Goal: Navigation & Orientation: Find specific page/section

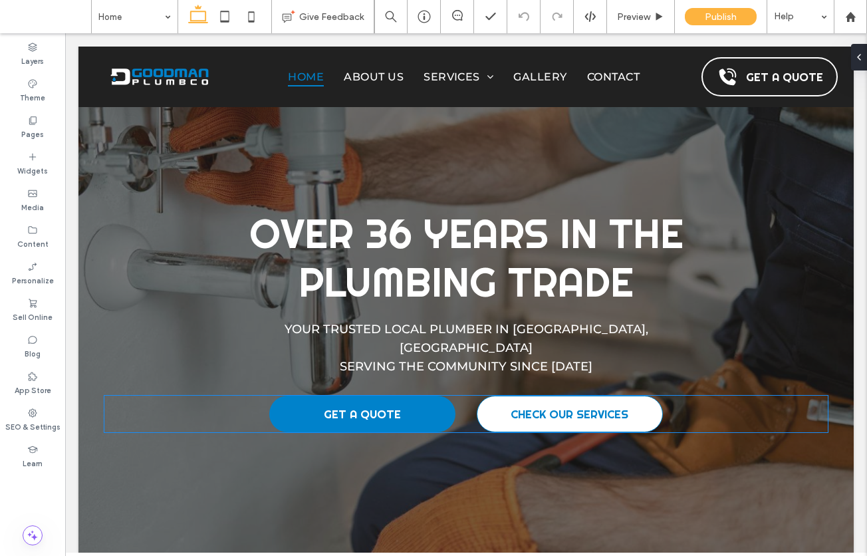
click at [533, 395] on link "CHECK OUR SERVICES" at bounding box center [570, 413] width 186 height 37
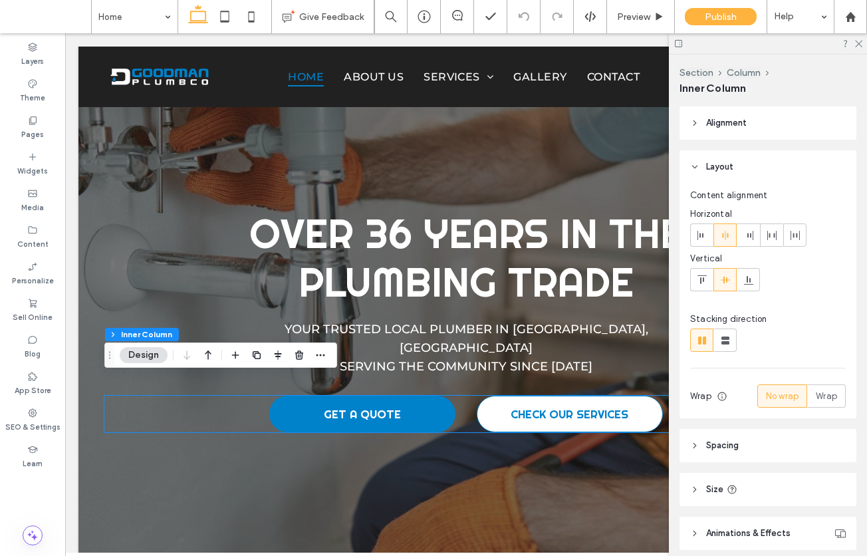
click at [533, 395] on link "CHECK OUR SERVICES" at bounding box center [570, 413] width 186 height 37
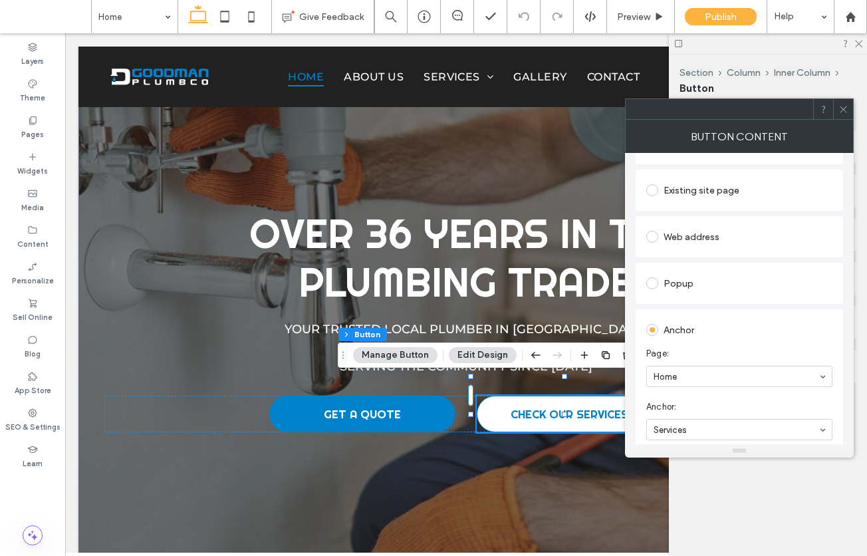
scroll to position [272, 0]
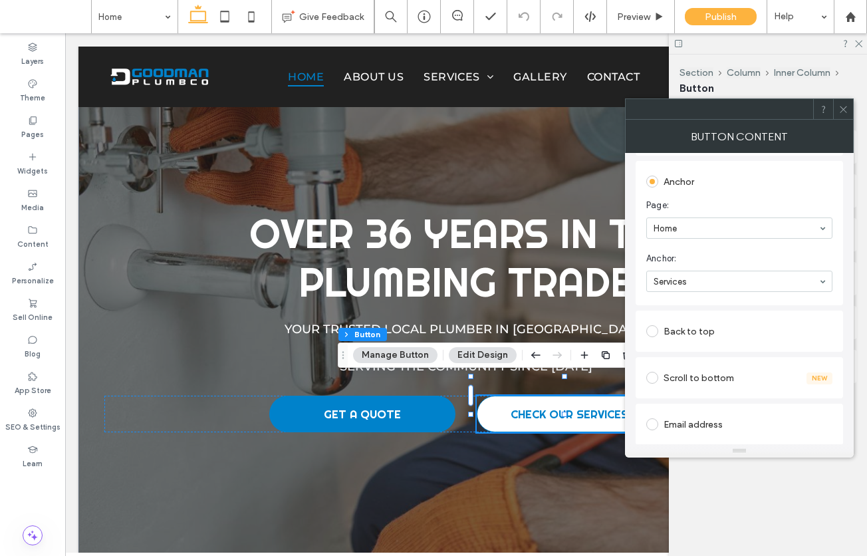
click at [841, 106] on icon at bounding box center [843, 109] width 10 height 10
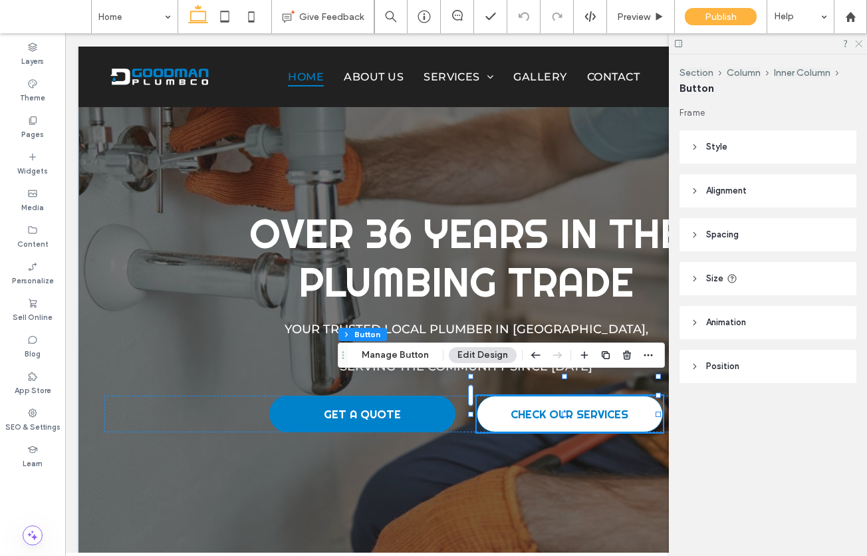
click at [855, 43] on icon at bounding box center [857, 43] width 9 height 9
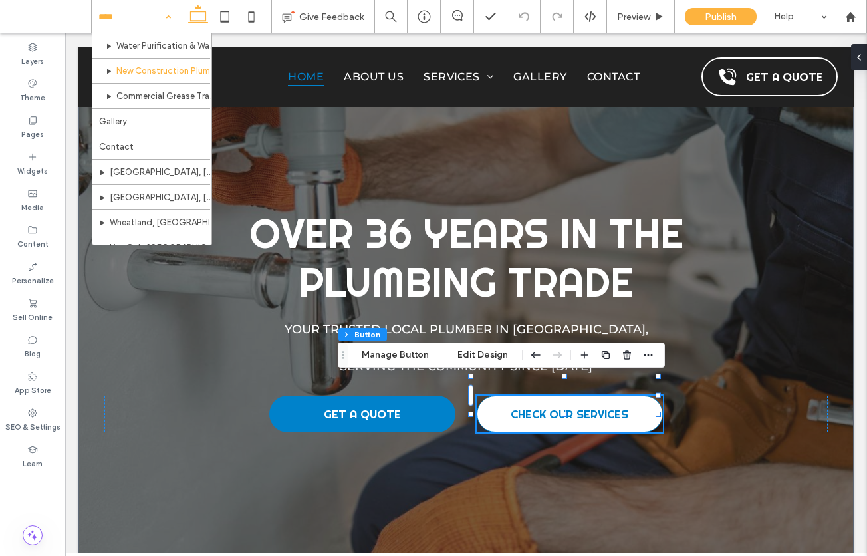
scroll to position [418, 0]
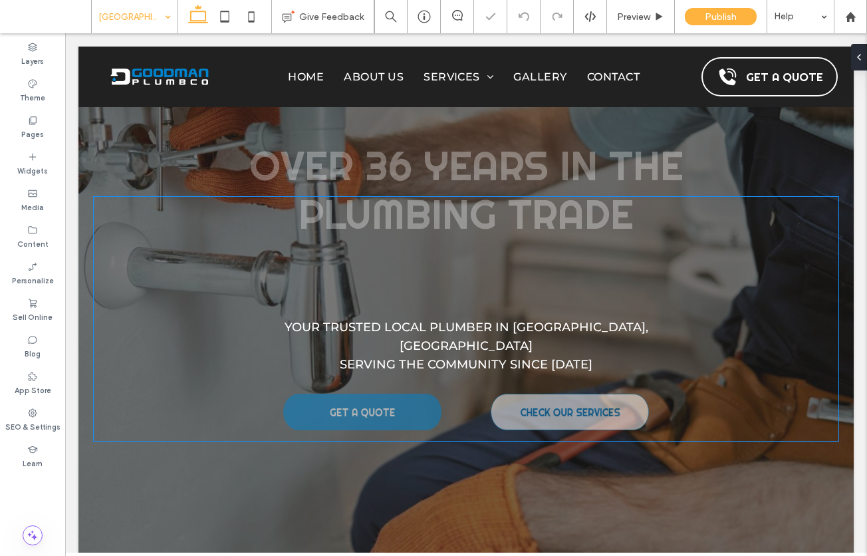
scroll to position [55, 0]
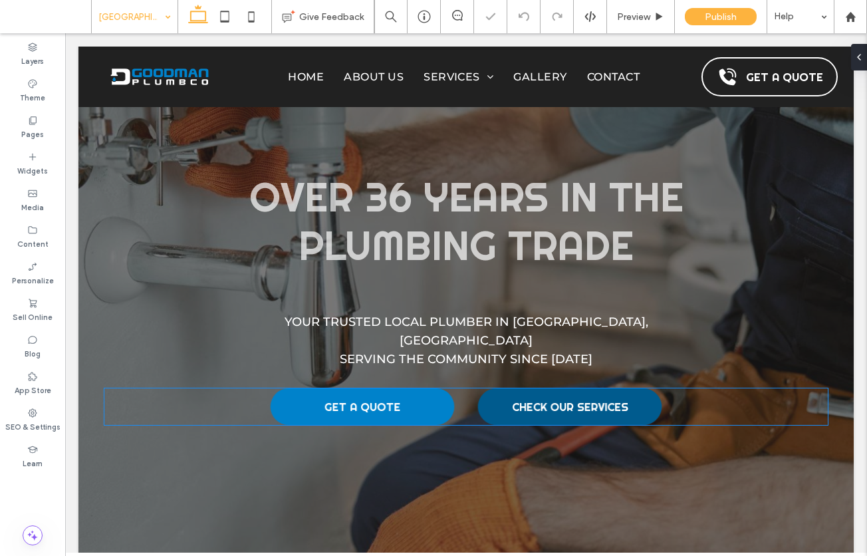
click at [574, 399] on span "CHECK OUR SERVICES" at bounding box center [569, 406] width 116 height 15
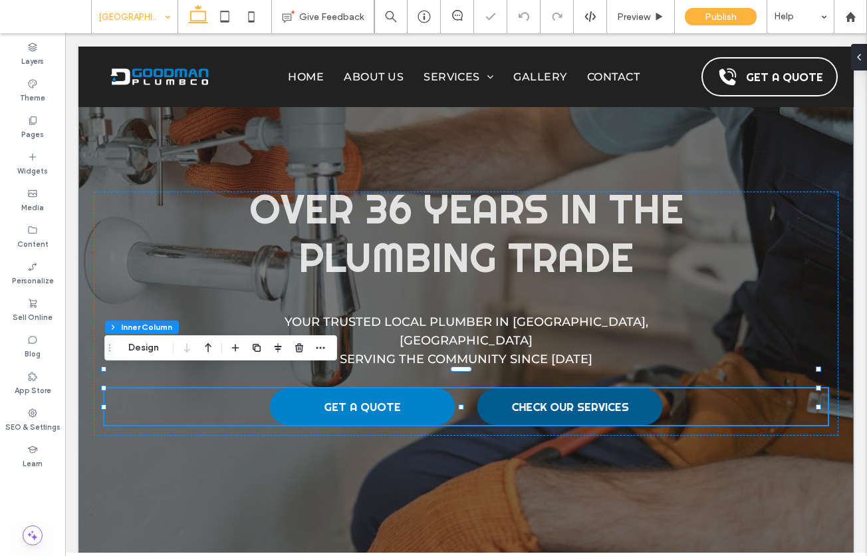
click at [574, 399] on span "CHECK OUR SERVICES" at bounding box center [569, 406] width 117 height 15
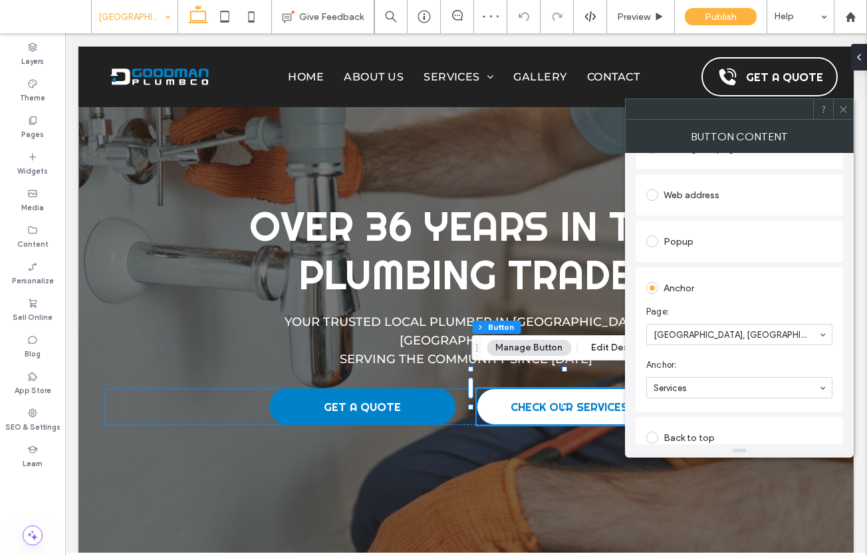
scroll to position [173, 0]
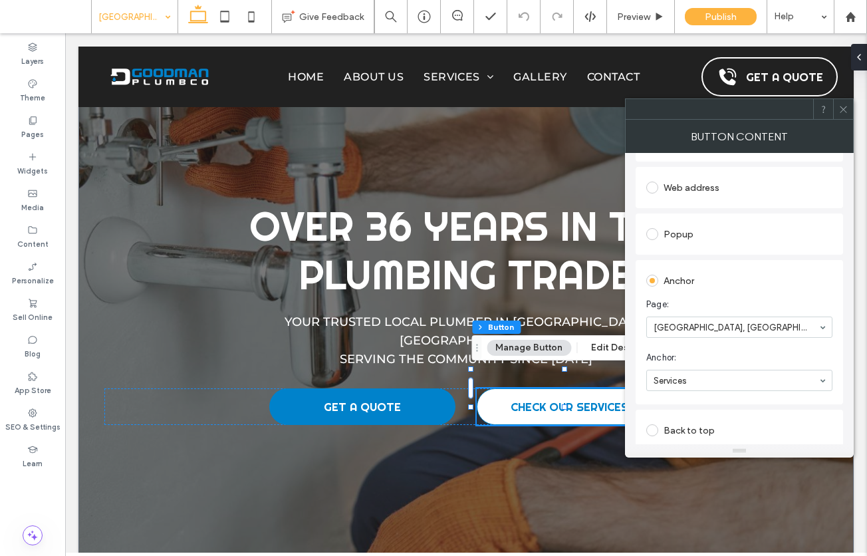
click at [845, 112] on icon at bounding box center [843, 109] width 10 height 10
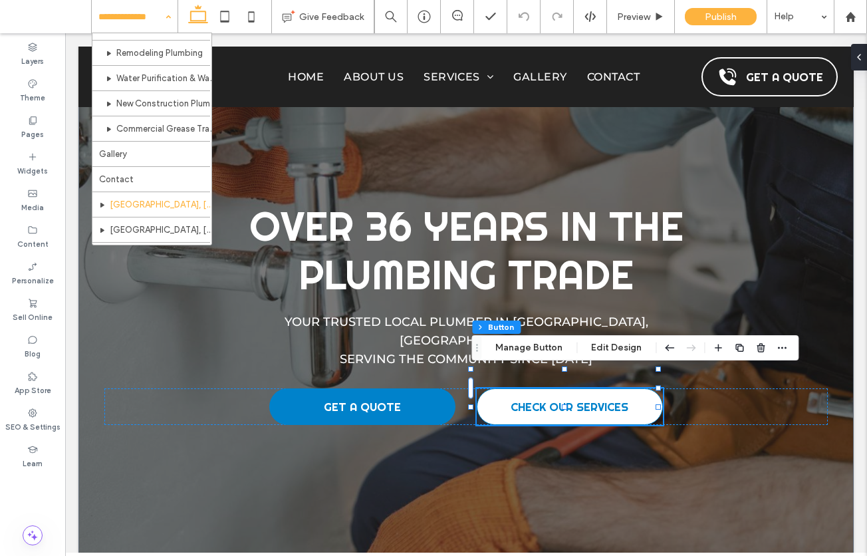
scroll to position [418, 0]
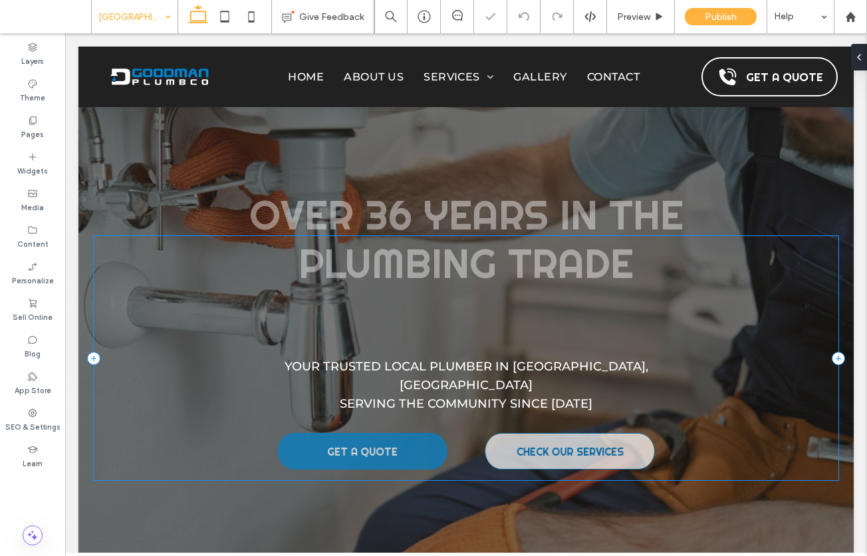
scroll to position [37, 0]
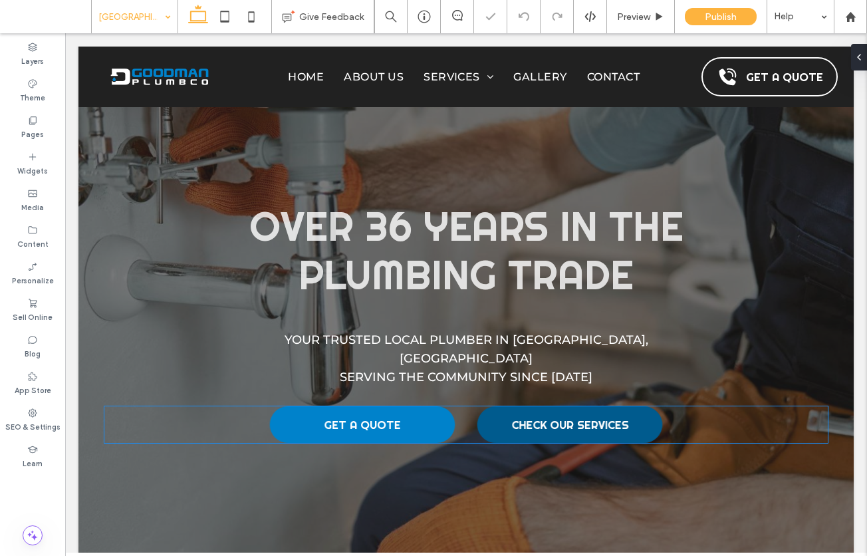
click at [563, 417] on span "CHECK OUR SERVICES" at bounding box center [569, 424] width 117 height 15
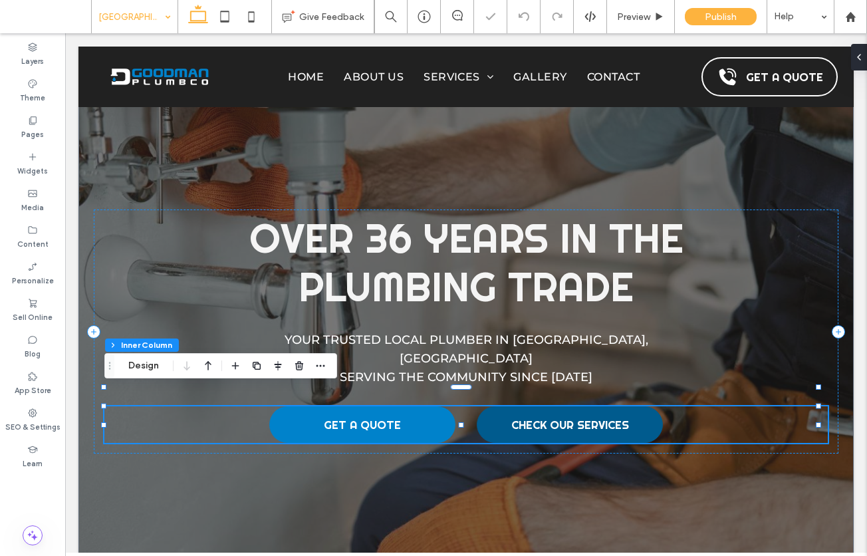
click at [563, 417] on span "CHECK OUR SERVICES" at bounding box center [569, 424] width 118 height 15
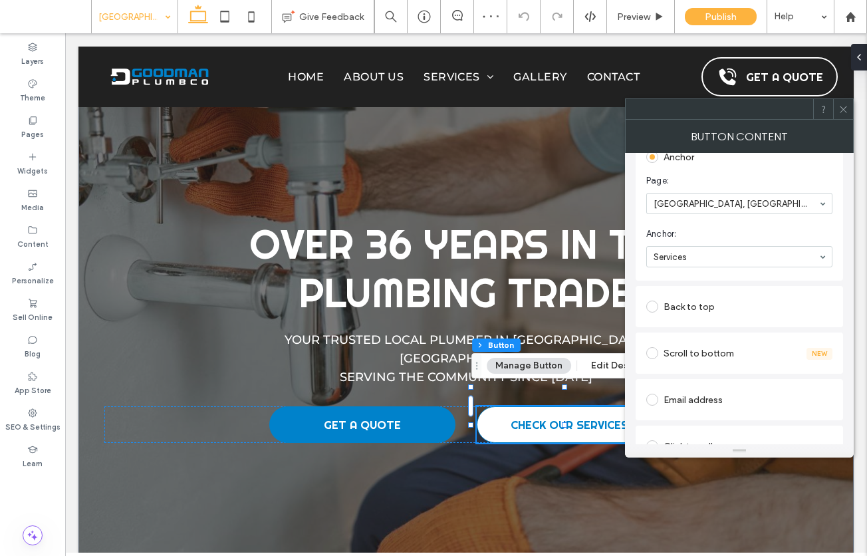
scroll to position [366, 0]
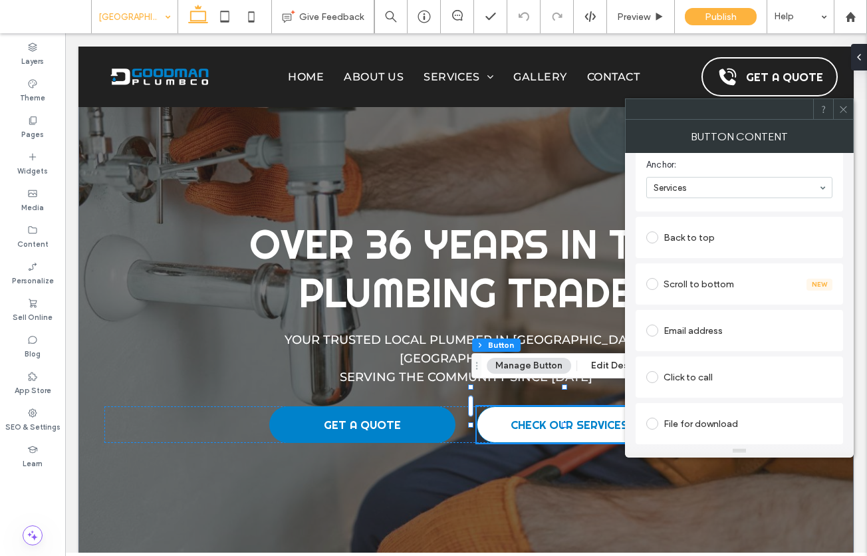
click at [846, 108] on icon at bounding box center [843, 109] width 10 height 10
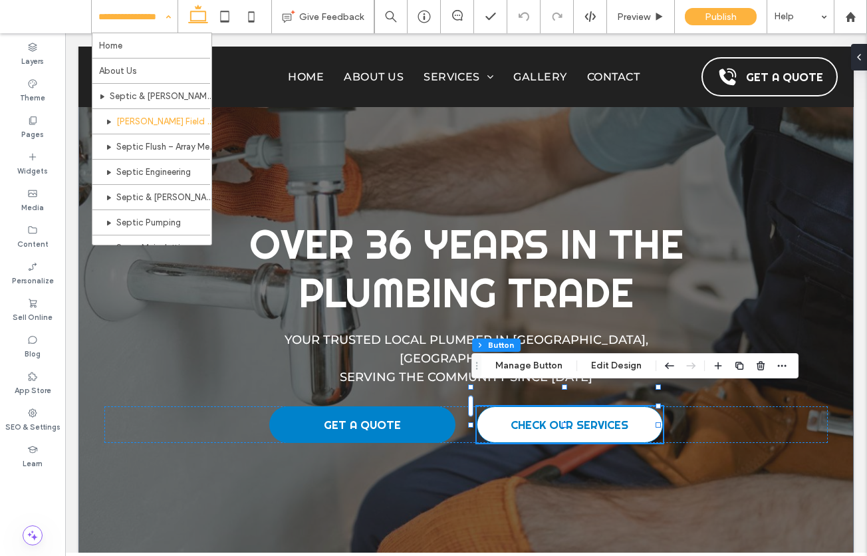
scroll to position [418, 0]
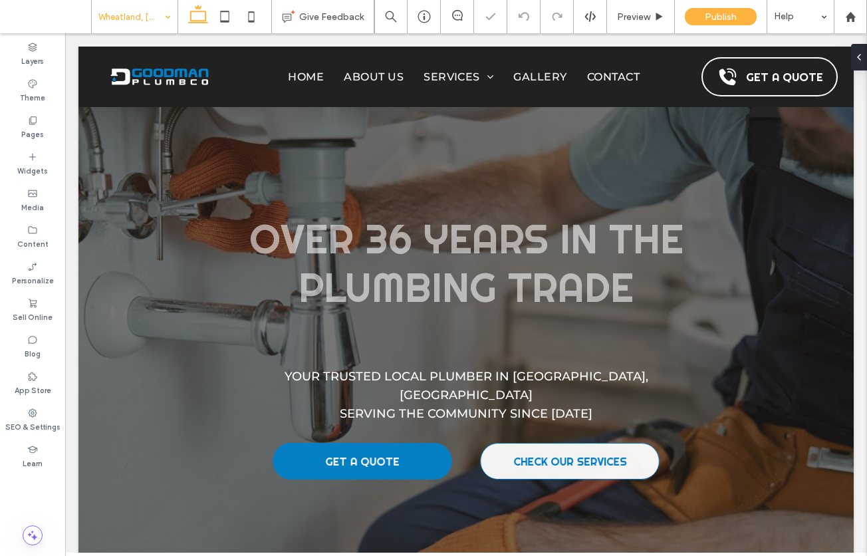
scroll to position [3, 0]
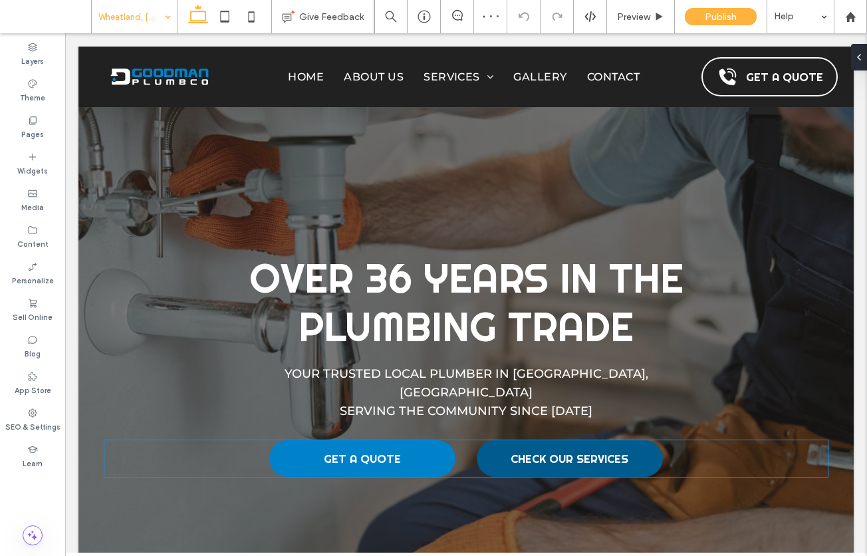
click at [542, 451] on span "CHECK OUR SERVICES" at bounding box center [569, 458] width 118 height 15
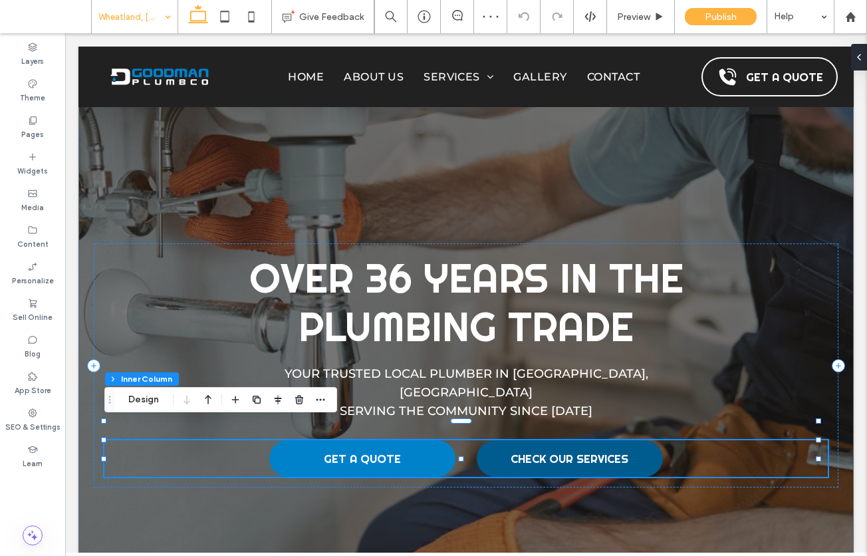
click at [542, 451] on span "CHECK OUR SERVICES" at bounding box center [569, 458] width 118 height 15
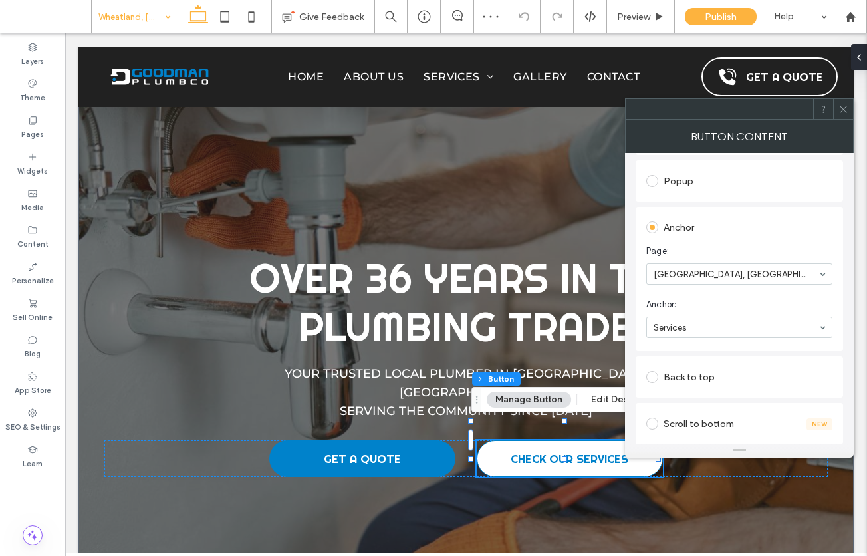
scroll to position [238, 0]
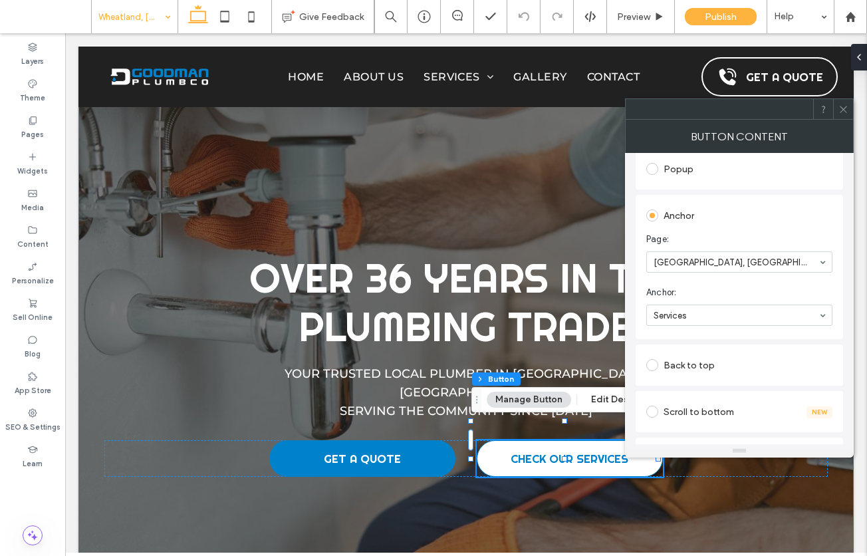
click at [843, 107] on icon at bounding box center [843, 109] width 10 height 10
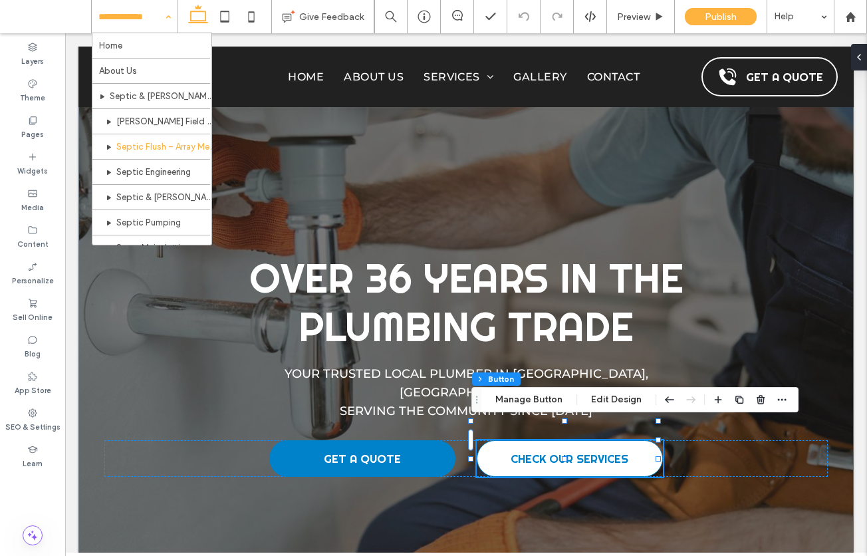
scroll to position [418, 0]
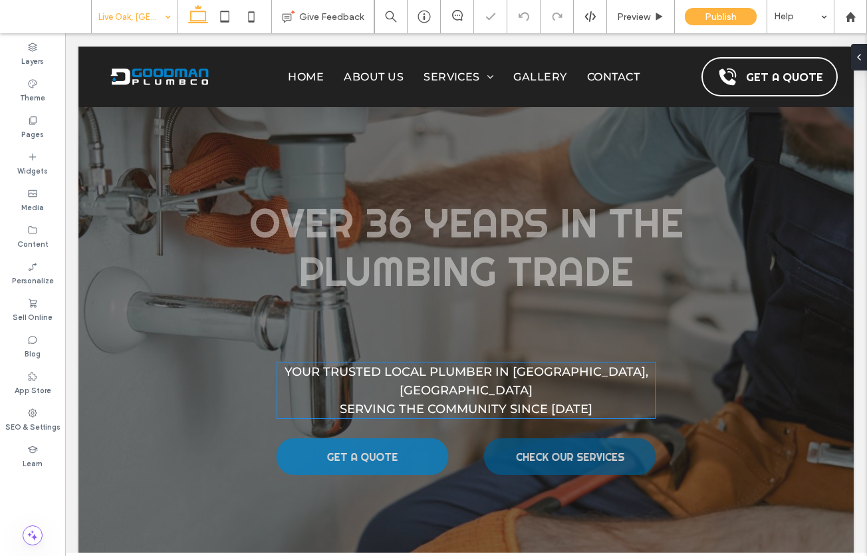
scroll to position [5, 0]
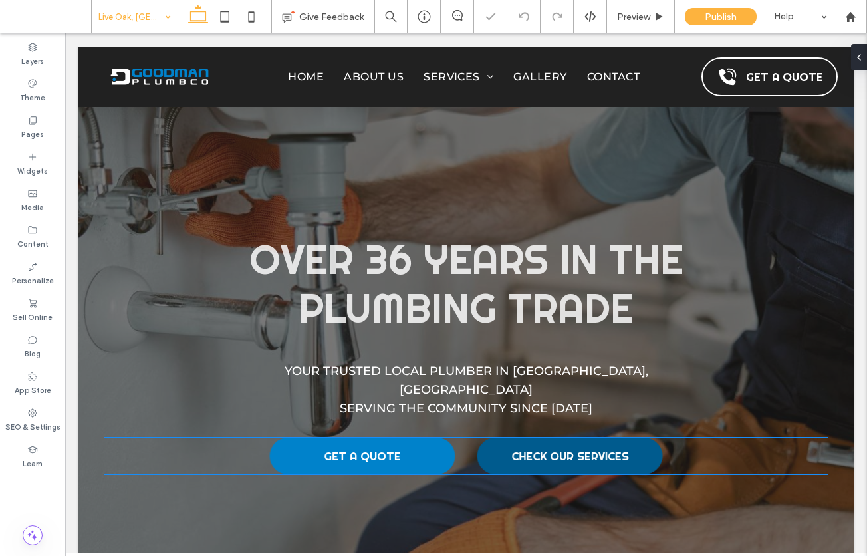
click at [529, 447] on link "CHECK OUR SERVICES" at bounding box center [569, 455] width 185 height 37
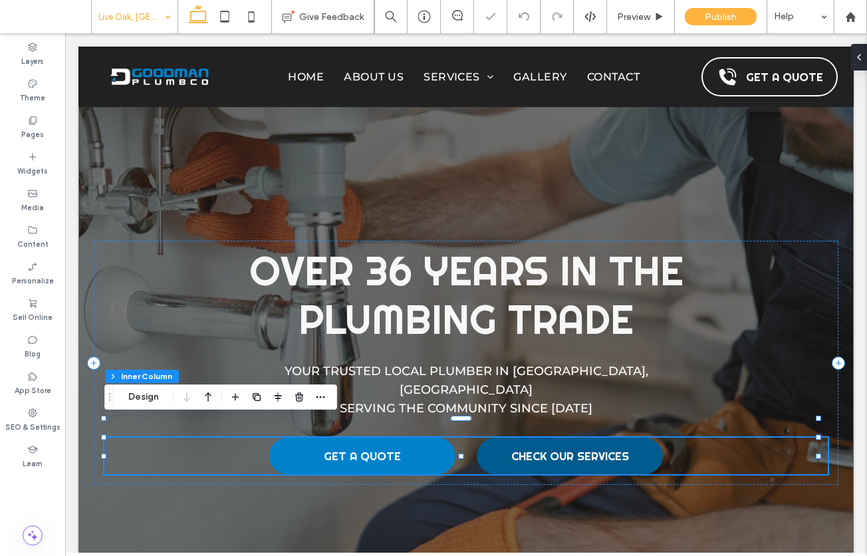
click at [529, 447] on link "CHECK OUR SERVICES" at bounding box center [570, 455] width 186 height 37
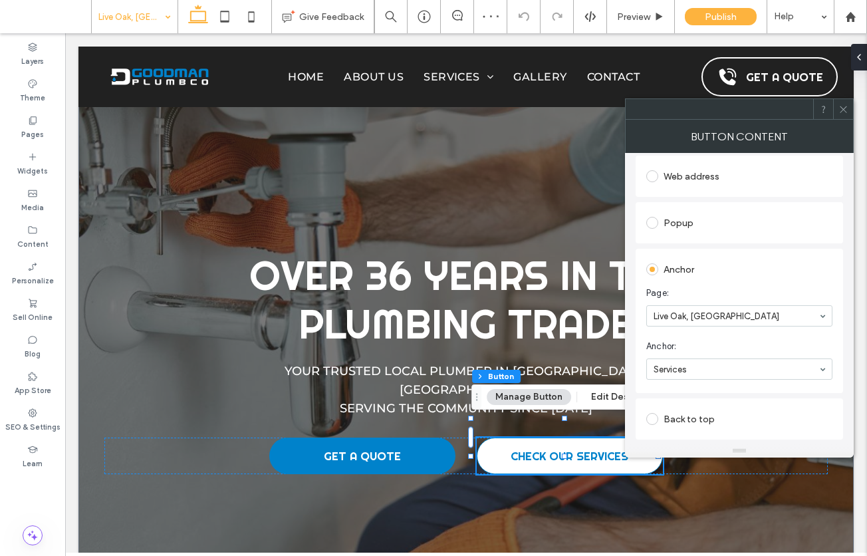
scroll to position [199, 0]
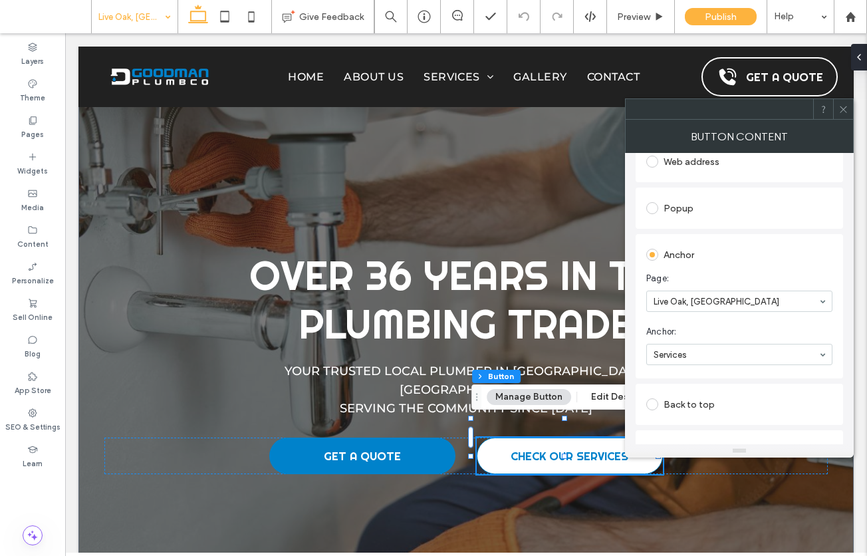
click at [843, 106] on icon at bounding box center [843, 109] width 10 height 10
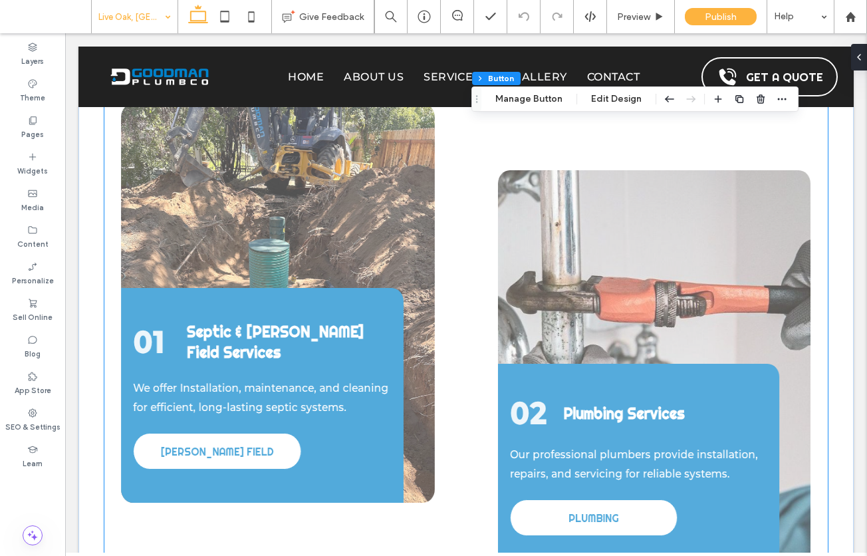
scroll to position [2447, 0]
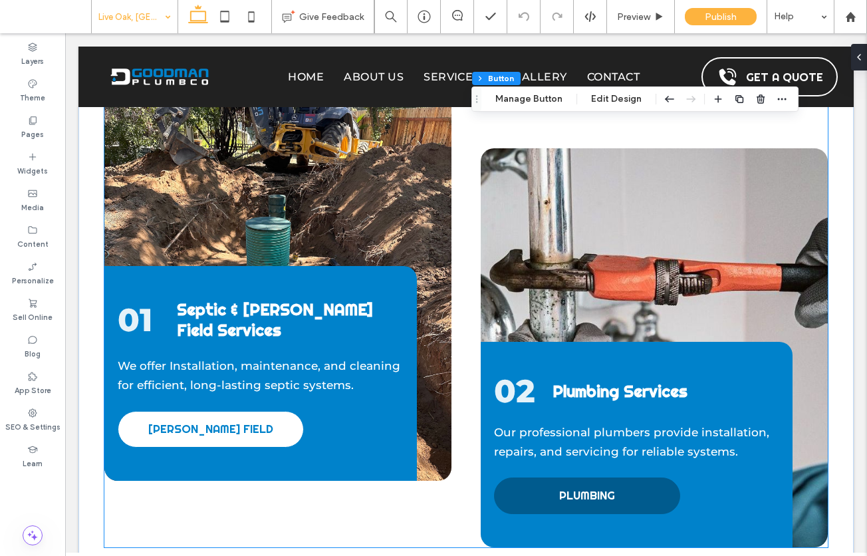
click at [606, 488] on span "PLUMBING" at bounding box center [587, 495] width 56 height 15
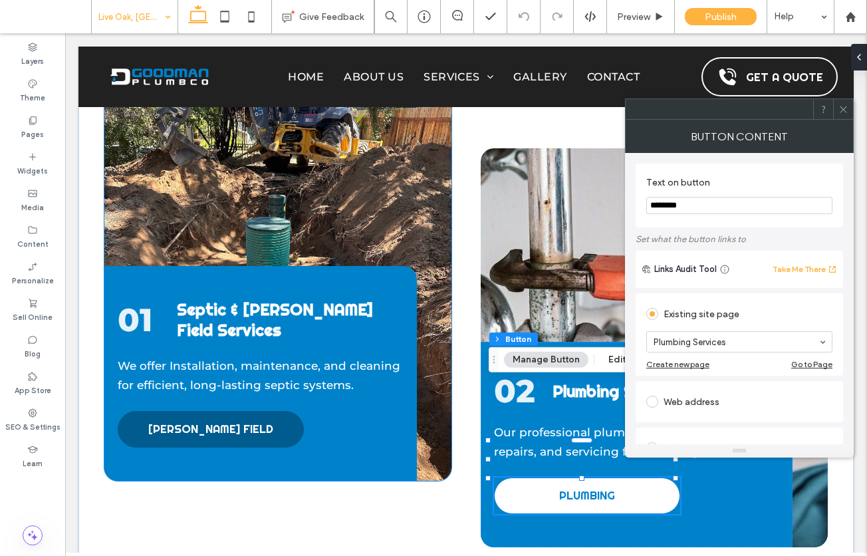
click at [252, 411] on link "LEACH FIELD" at bounding box center [211, 429] width 186 height 37
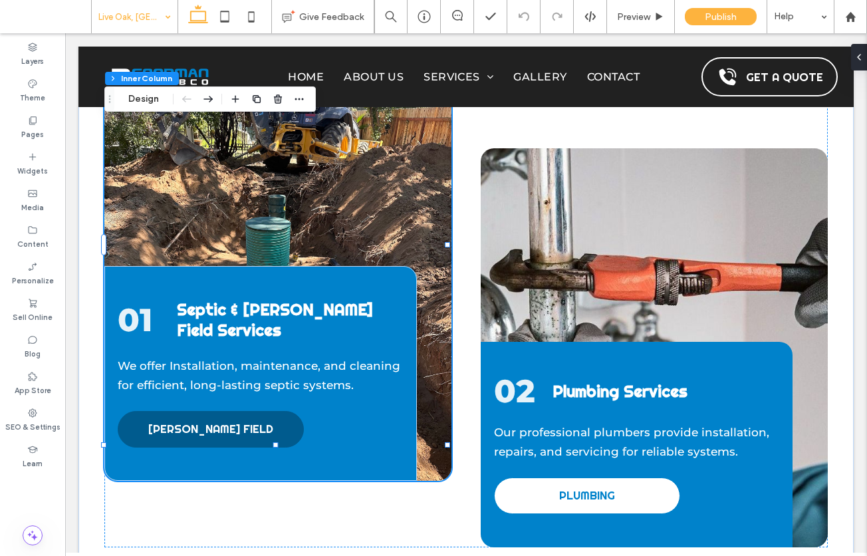
click at [252, 411] on link "LEACH FIELD" at bounding box center [211, 429] width 186 height 37
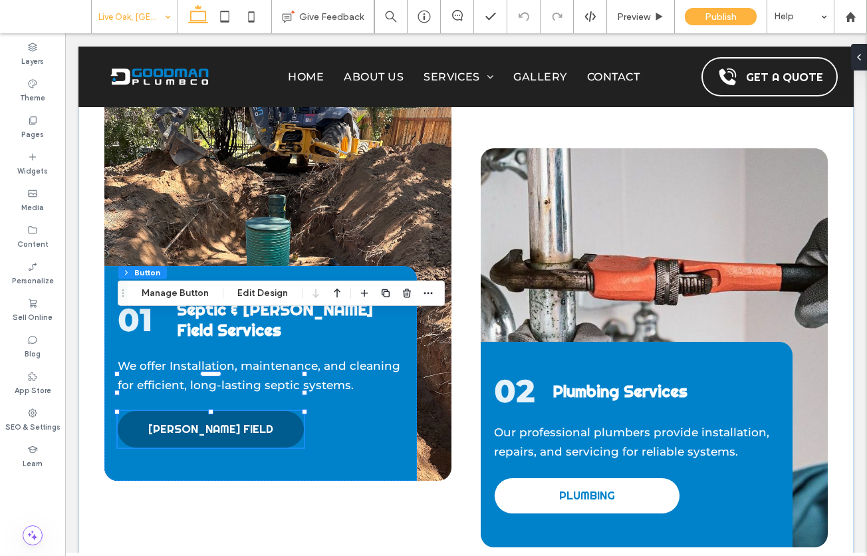
click at [249, 411] on link "LEACH FIELD" at bounding box center [211, 429] width 186 height 37
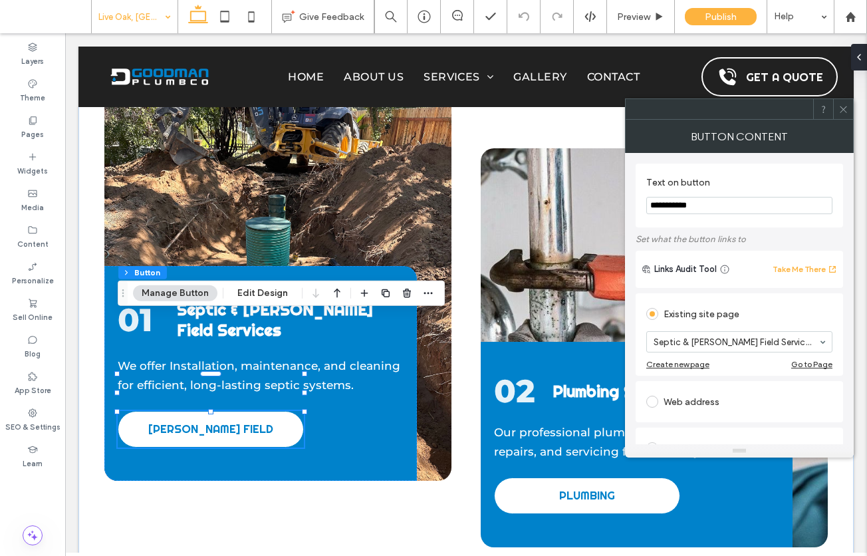
click at [845, 103] on span at bounding box center [843, 109] width 10 height 20
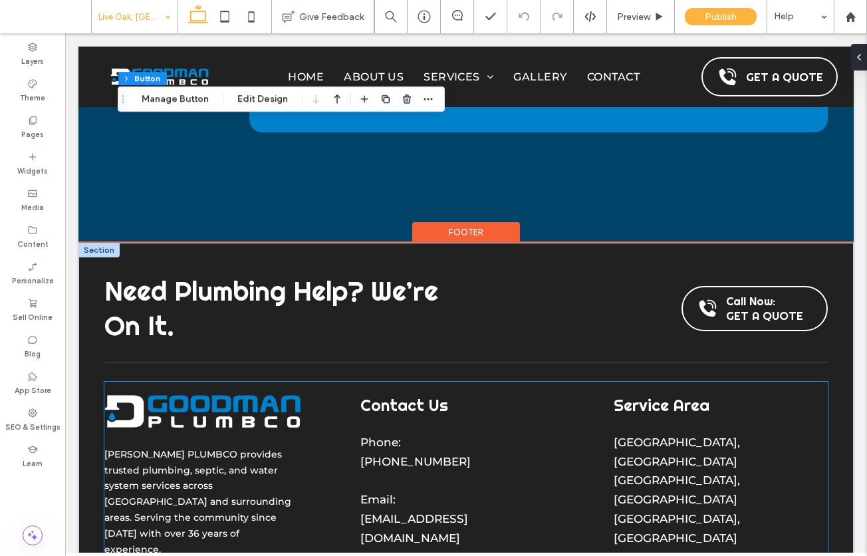
scroll to position [3703, 0]
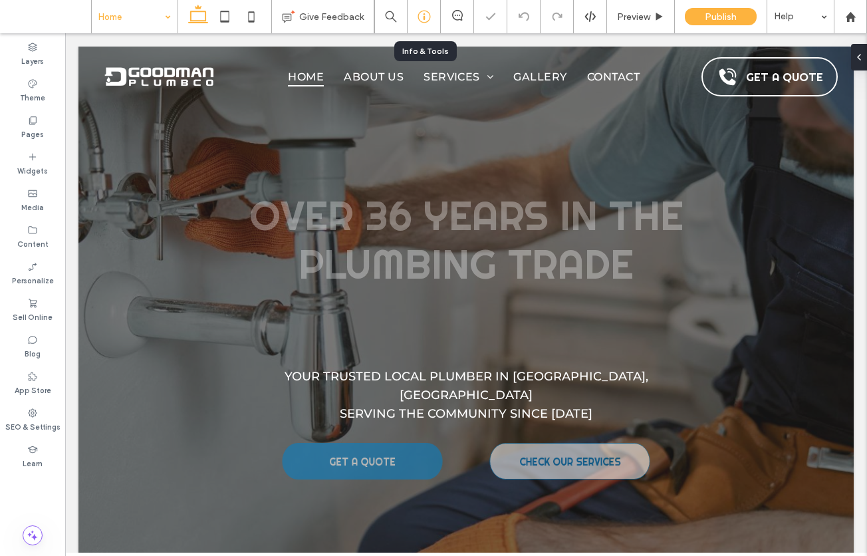
click at [427, 19] on icon at bounding box center [423, 16] width 13 height 13
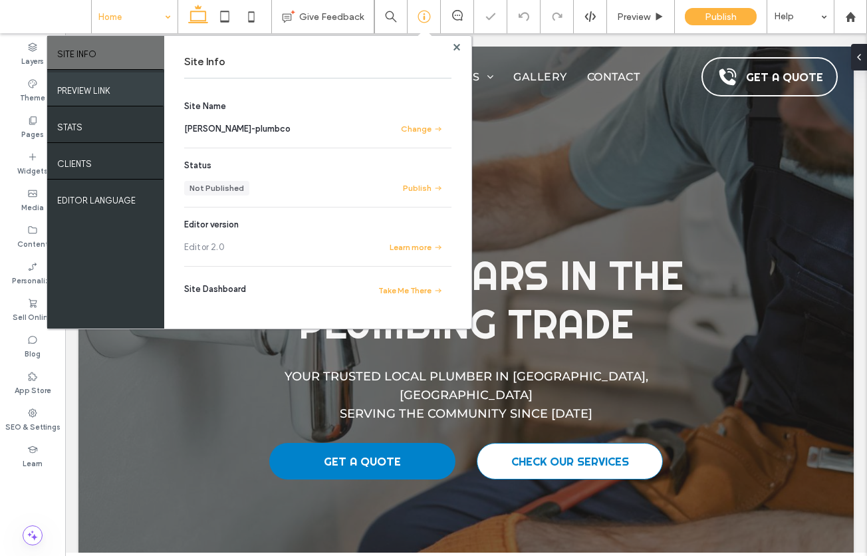
click at [84, 90] on label "PREVIEW LINK" at bounding box center [83, 87] width 53 height 17
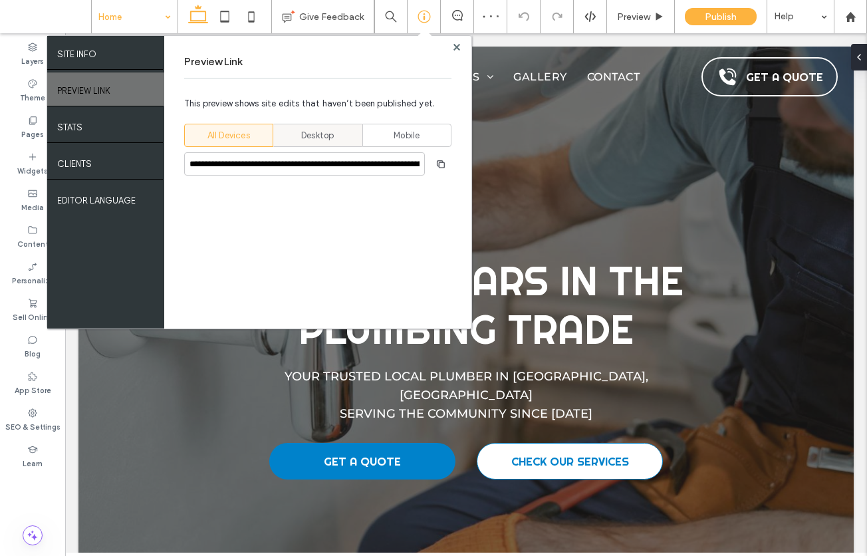
click at [314, 138] on span "Desktop" at bounding box center [317, 135] width 33 height 13
type input "**********"
click at [439, 169] on icon "button" at bounding box center [440, 164] width 11 height 11
click at [459, 47] on use at bounding box center [456, 46] width 7 height 7
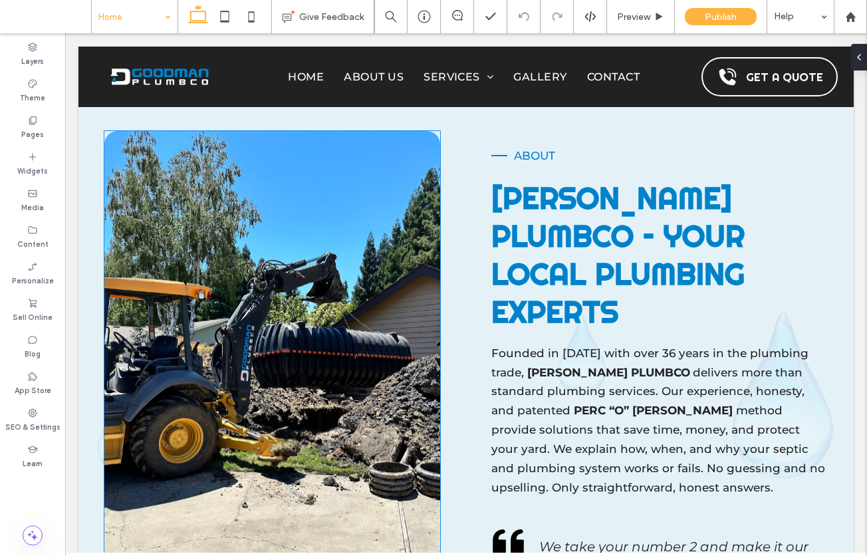
scroll to position [1301, 0]
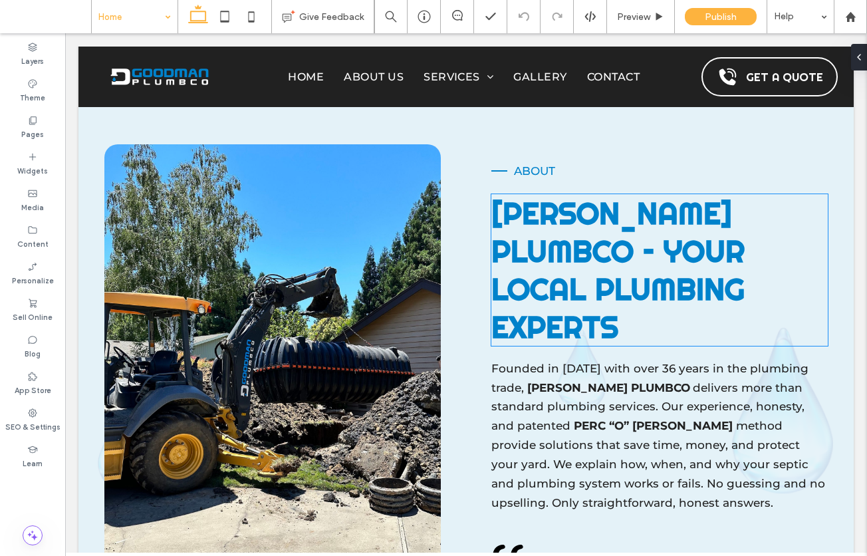
click at [491, 227] on span "D GOODMAN PLUMBCO – Your Local Plumbing Experts" at bounding box center [617, 270] width 253 height 152
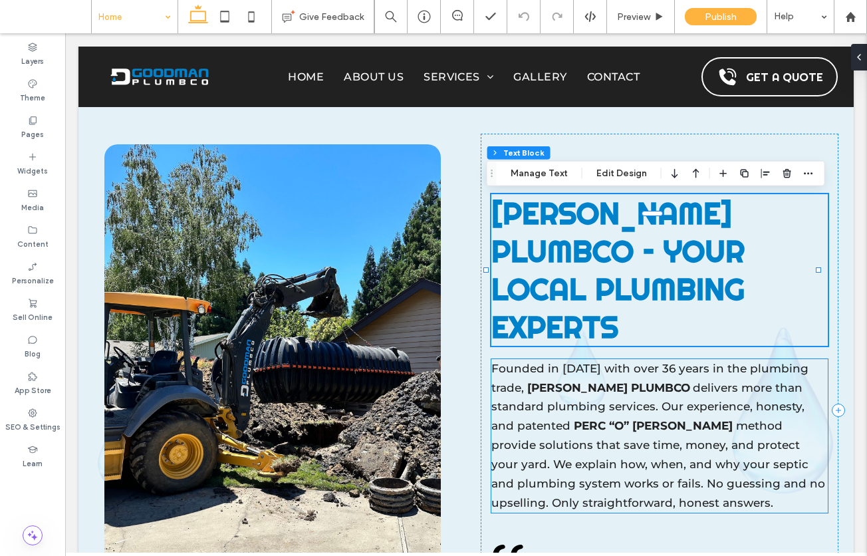
click at [539, 381] on strong "D GOODMAN PLUMBCO" at bounding box center [608, 387] width 163 height 13
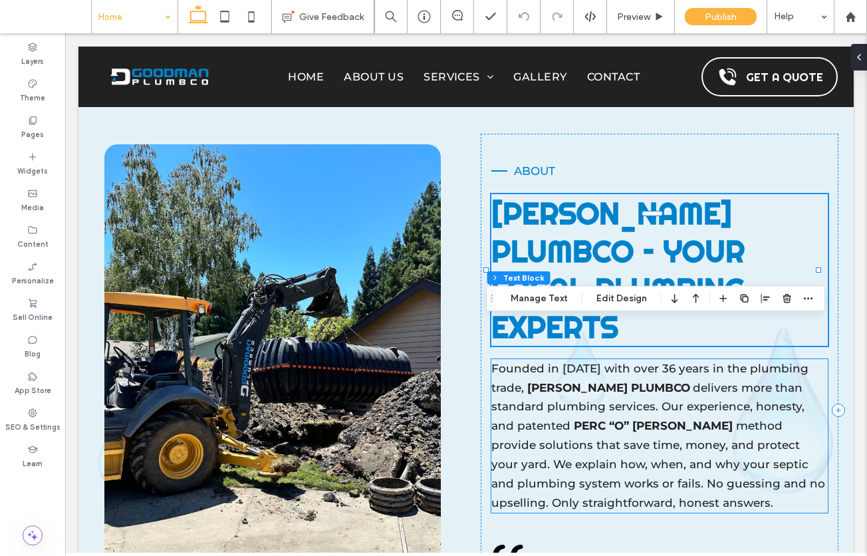
click at [539, 381] on strong "D GOODMAN PLUMBCO" at bounding box center [608, 387] width 163 height 13
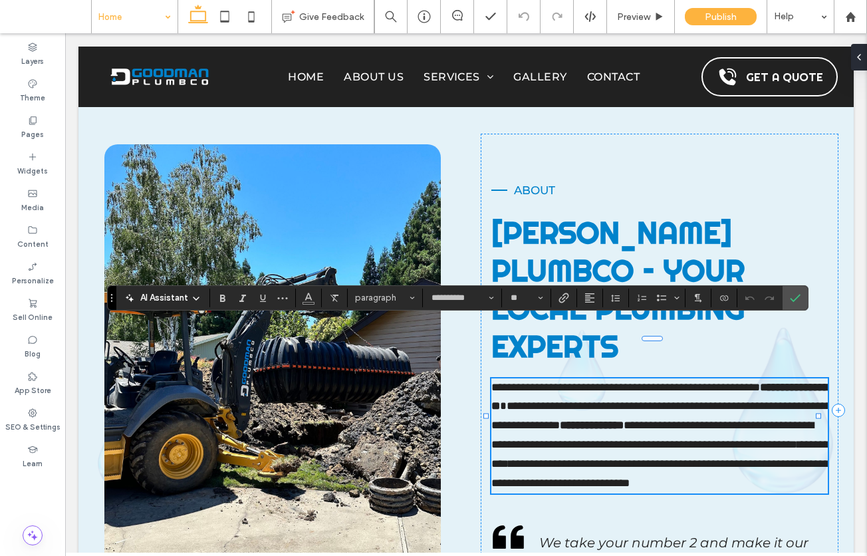
click at [522, 382] on strong "**********" at bounding box center [660, 397] width 338 height 31
drag, startPoint x: 522, startPoint y: 349, endPoint x: 662, endPoint y: 354, distance: 139.7
click at [662, 382] on strong "**********" at bounding box center [660, 397] width 338 height 31
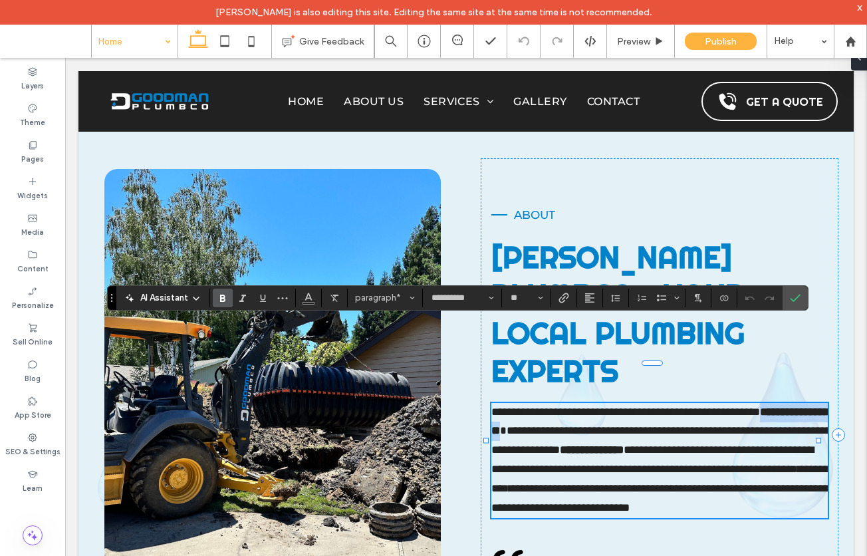
copy strong "**********"
click at [853, 40] on use at bounding box center [850, 41] width 10 height 10
